Goal: Task Accomplishment & Management: Complete application form

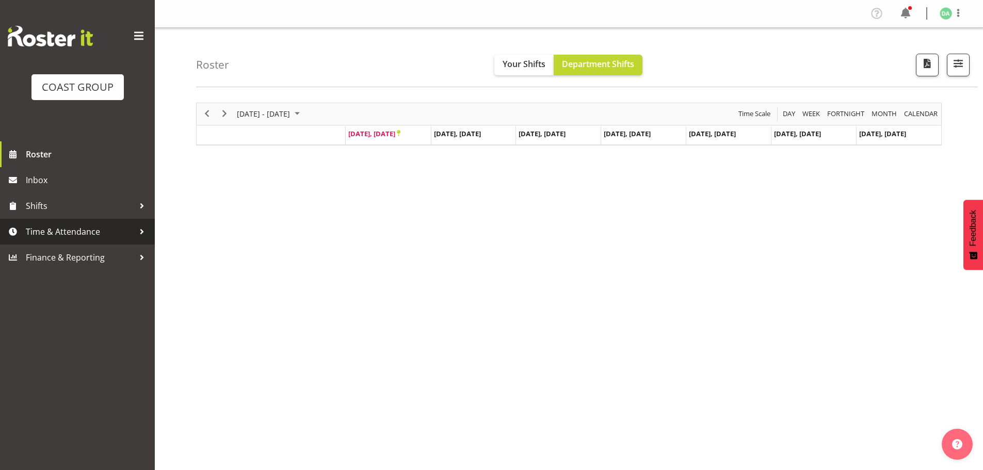
click at [108, 229] on span "Time & Attendance" at bounding box center [80, 231] width 108 height 15
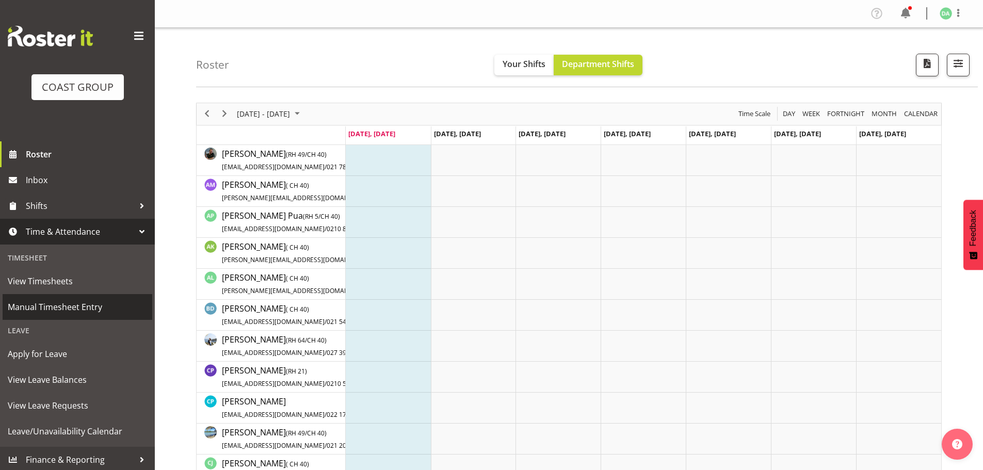
click at [55, 308] on span "Manual Timesheet Entry" at bounding box center [77, 306] width 139 height 15
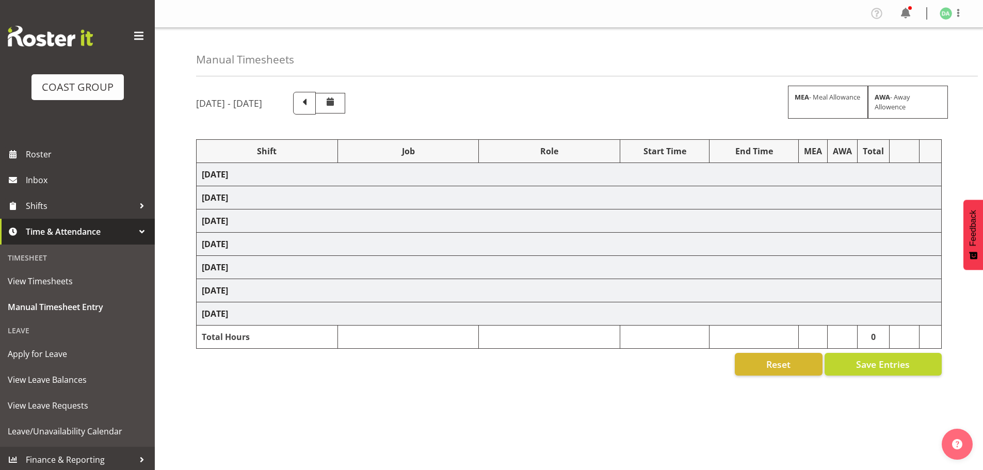
select select "9236"
select select "8457"
select select "8458"
select select "8727"
select select "8786"
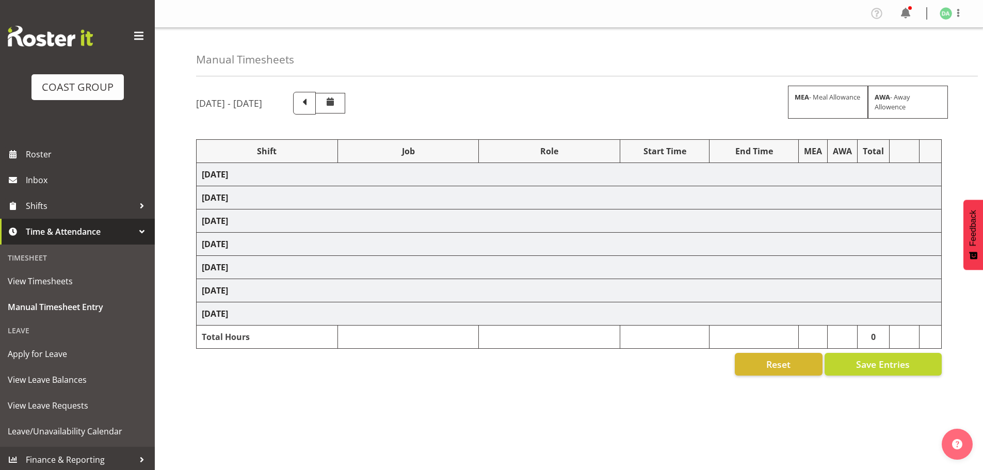
select select "9082"
select select "9023"
select select "8934"
select select "9735"
select select "8513"
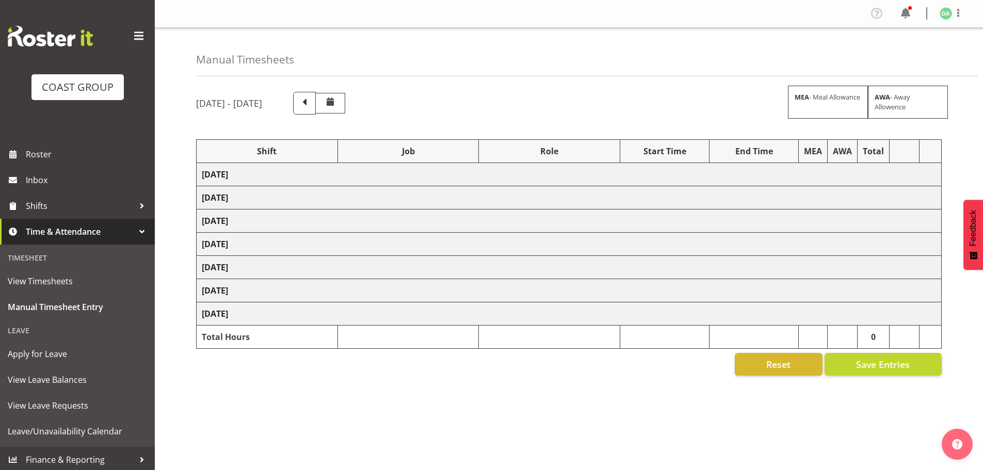
select select "10191"
select select "69"
select select "9410"
select select "8654"
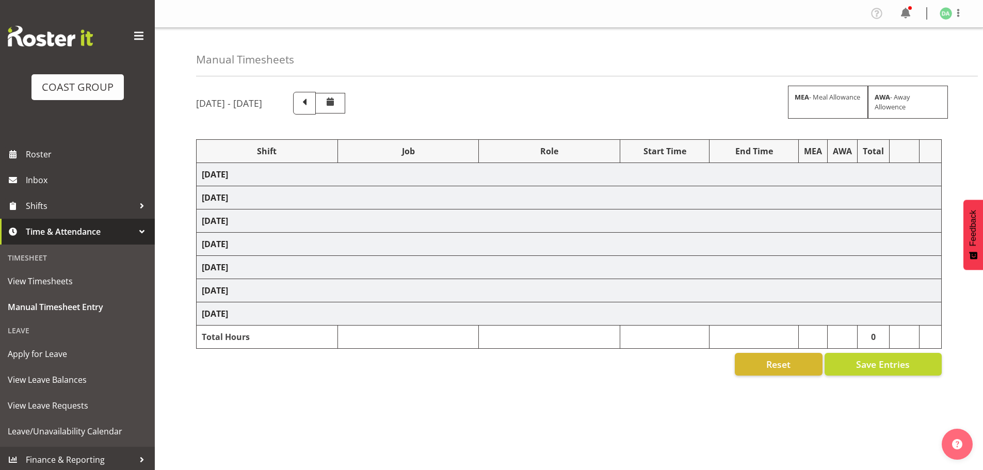
select select "9082"
select select "10417"
select select "9410"
select select "9239"
select select "69"
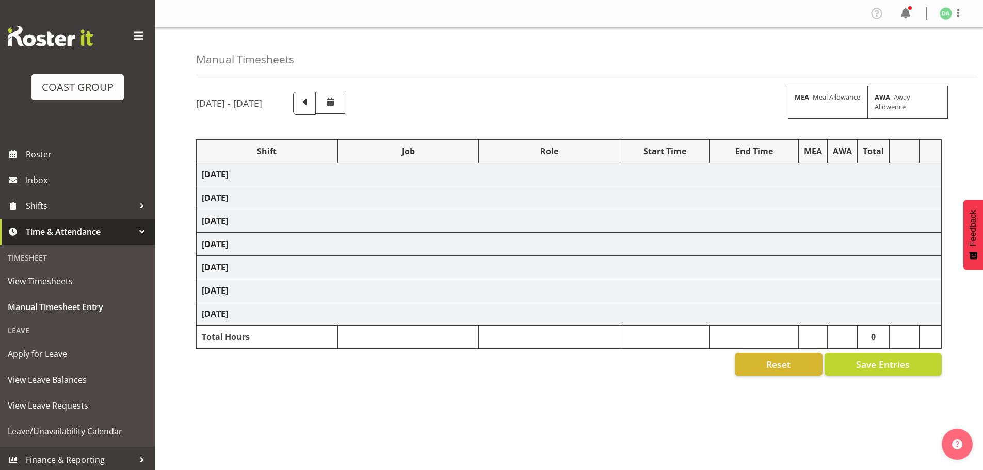
select select "38"
select select "9016"
select select "8934"
select select "9082"
select select "9630"
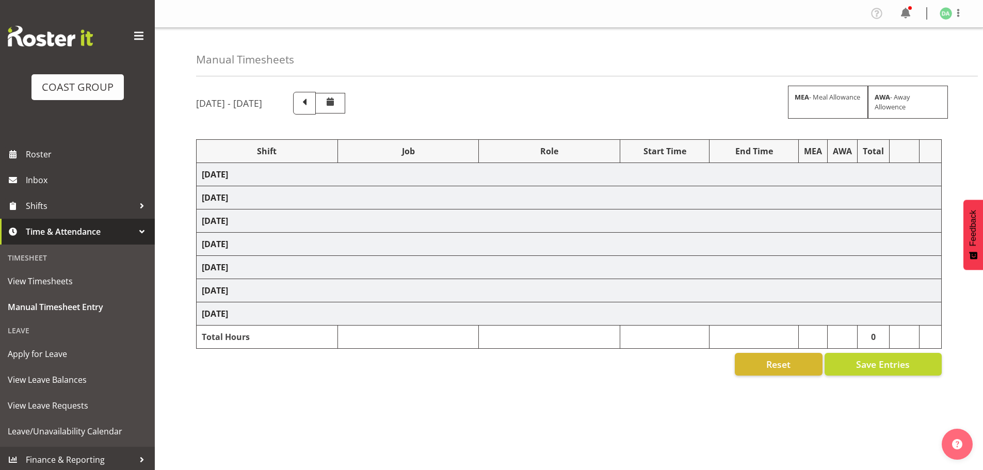
select select "8654"
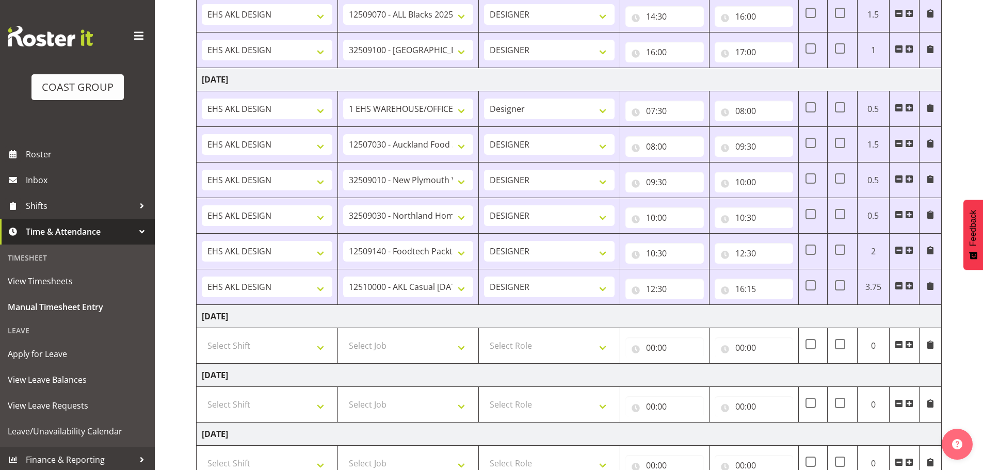
scroll to position [953, 0]
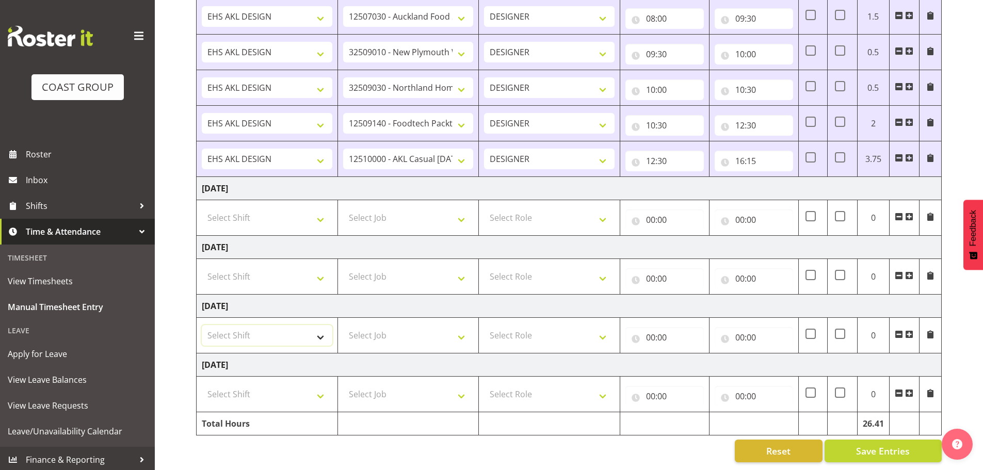
click at [252, 331] on select "Select Shift EHS AKL DESIGN" at bounding box center [267, 335] width 131 height 21
select select "1321"
click at [202, 325] on select "Select Shift EHS AKL DESIGN" at bounding box center [267, 335] width 131 height 21
click at [406, 325] on select "Select Job 1 Carlton Events 1 Carlton Hamilton 1 Carlton Wellington 1 EHS WAREH…" at bounding box center [408, 335] width 131 height 21
select select "69"
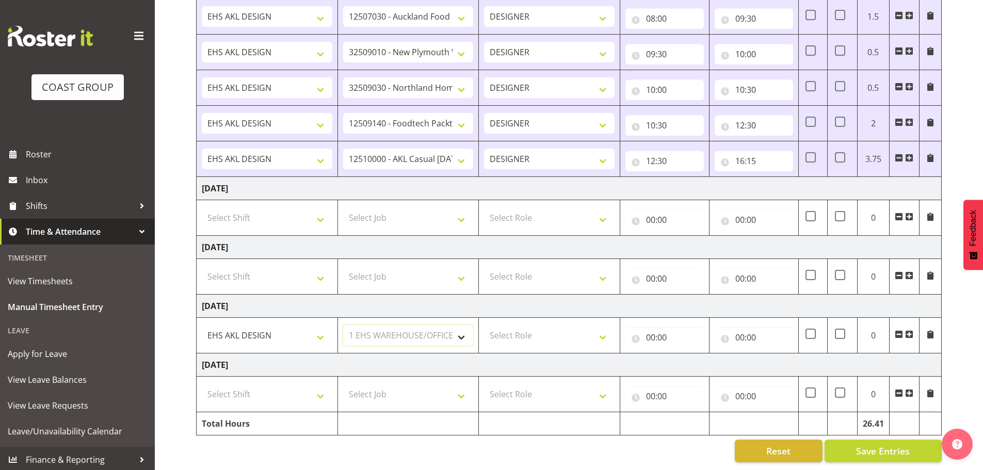
click at [343, 325] on select "Select Job 1 Carlton Events 1 Carlton Hamilton 1 Carlton Wellington 1 EHS WAREH…" at bounding box center [408, 335] width 131 height 21
click at [559, 338] on select "Select Role DESIGNER Designer" at bounding box center [549, 335] width 131 height 21
select select "215"
click at [484, 325] on select "Select Role DESIGNER Designer" at bounding box center [549, 335] width 131 height 21
drag, startPoint x: 636, startPoint y: 327, endPoint x: 655, endPoint y: 328, distance: 19.1
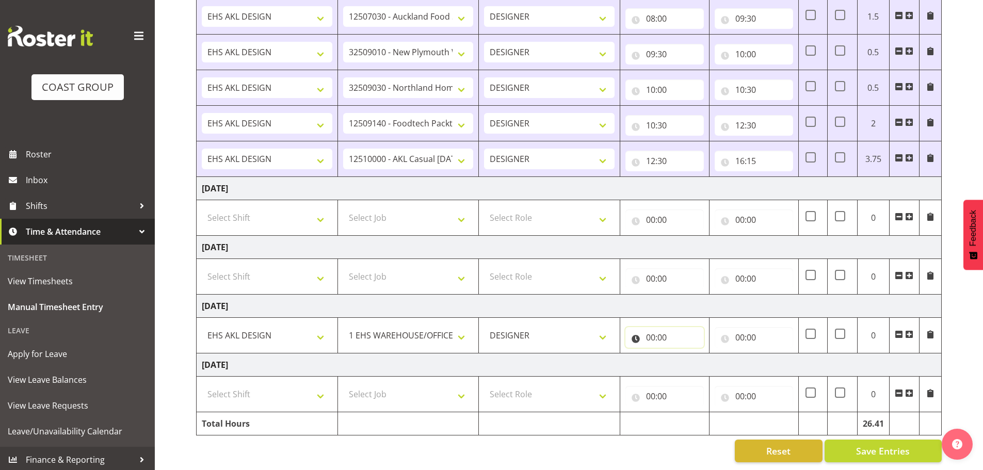
click at [637, 327] on input "00:00" at bounding box center [664, 337] width 78 height 21
drag, startPoint x: 687, startPoint y: 352, endPoint x: 690, endPoint y: 347, distance: 6.5
click at [687, 354] on select "00 01 02 03 04 05 06 07 08 09 10 11 12 13 14 15 16 17 18 19 20 21 22 23" at bounding box center [695, 364] width 23 height 21
select select "8"
click at [684, 354] on select "00 01 02 03 04 05 06 07 08 09 10 11 12 13 14 15 16 17 18 19 20 21 22 23" at bounding box center [695, 364] width 23 height 21
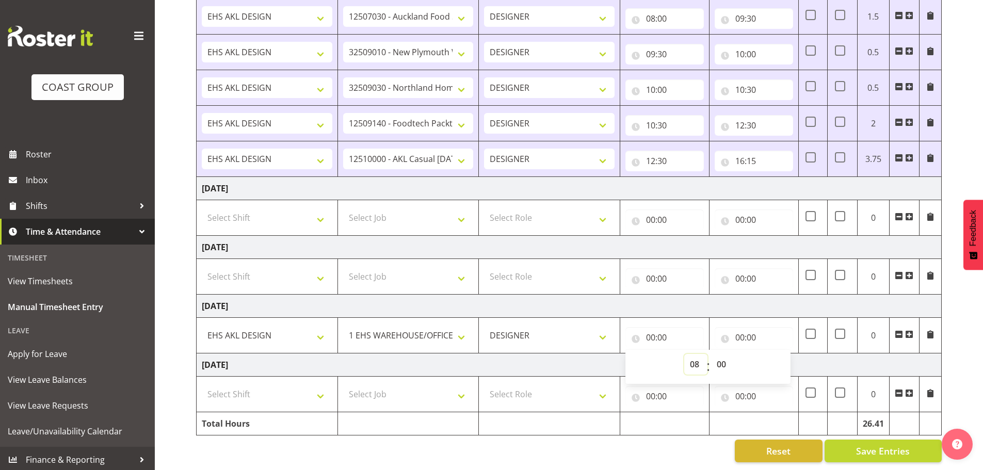
type input "08:00"
click at [720, 358] on select "00 01 02 03 04 05 06 07 08 09 10 11 12 13 14 15 16 17 18 19 20 21 22 23 24 25 2…" at bounding box center [722, 364] width 23 height 21
select select "30"
click at [711, 354] on select "00 01 02 03 04 05 06 07 08 09 10 11 12 13 14 15 16 17 18 19 20 21 22 23 24 25 2…" at bounding box center [722, 364] width 23 height 21
type input "08:30"
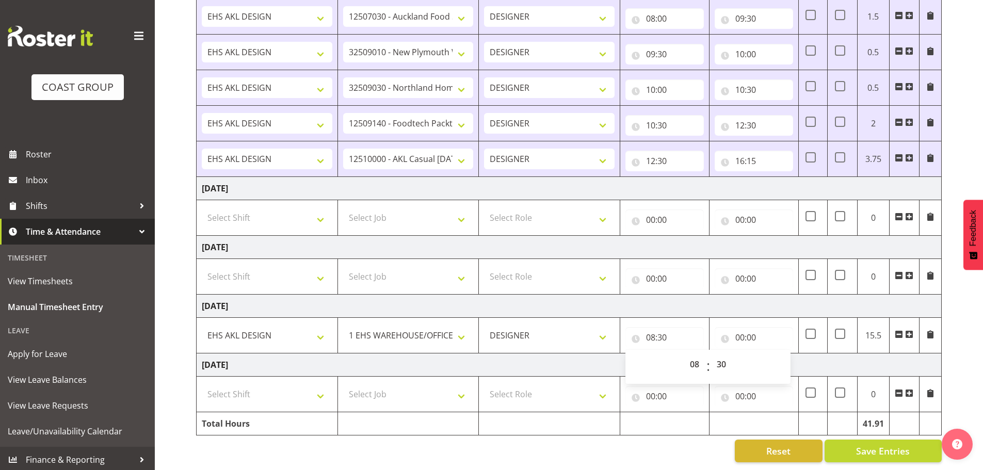
click at [746, 348] on div "00 01 02 03 04 05 06 07 08 09 10 11 12 13 14 15 16 17 18 19 20 21 22 23 : 00 01…" at bounding box center [707, 366] width 165 height 36
drag, startPoint x: 754, startPoint y: 334, endPoint x: 764, endPoint y: 337, distance: 10.4
click at [755, 333] on input "00:00" at bounding box center [753, 337] width 78 height 21
click at [778, 354] on select "00 01 02 03 04 05 06 07 08 09 10 11 12 13 14 15 16 17 18 19 20 21 22 23" at bounding box center [784, 364] width 23 height 21
select select "9"
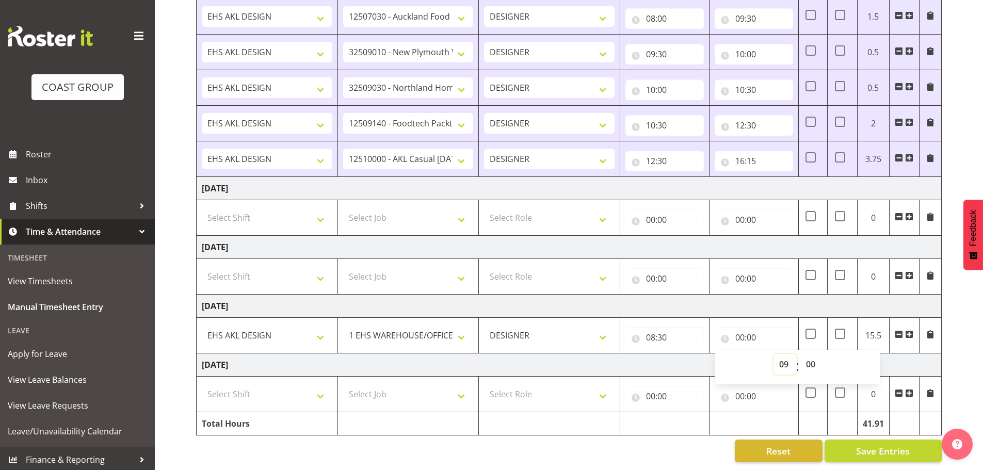
click at [773, 354] on select "00 01 02 03 04 05 06 07 08 09 10 11 12 13 14 15 16 17 18 19 20 21 22 23" at bounding box center [784, 364] width 23 height 21
type input "09:00"
click at [882, 439] on button "Save Entries" at bounding box center [882, 450] width 117 height 23
